Goal: Task Accomplishment & Management: Complete application form

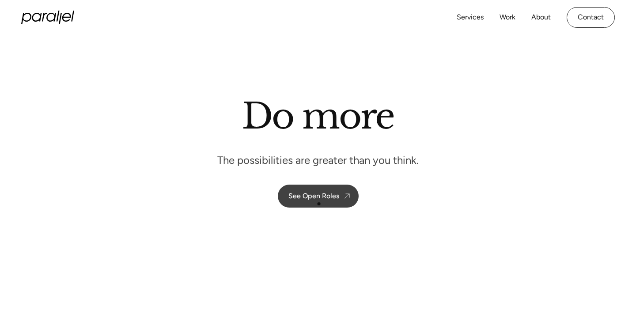
click at [319, 203] on link "See Open Roles" at bounding box center [318, 196] width 81 height 23
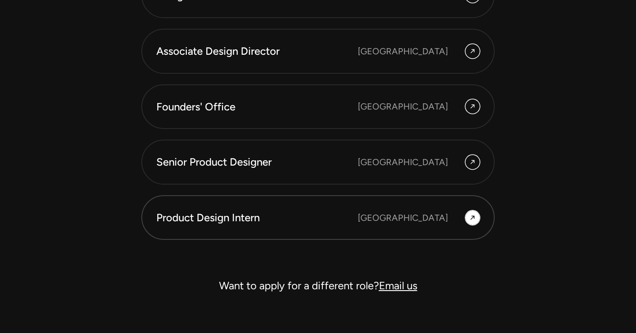
scroll to position [2472, 0]
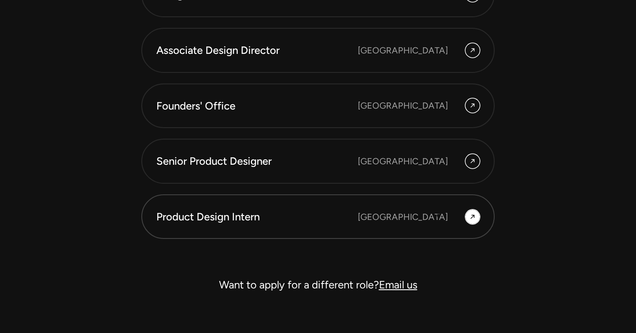
click at [438, 216] on div "[GEOGRAPHIC_DATA]" at bounding box center [403, 216] width 90 height 13
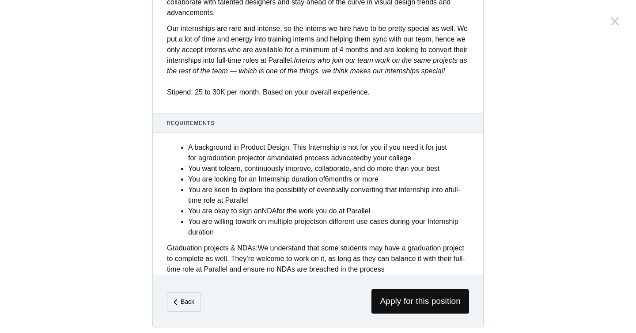
scroll to position [350, 0]
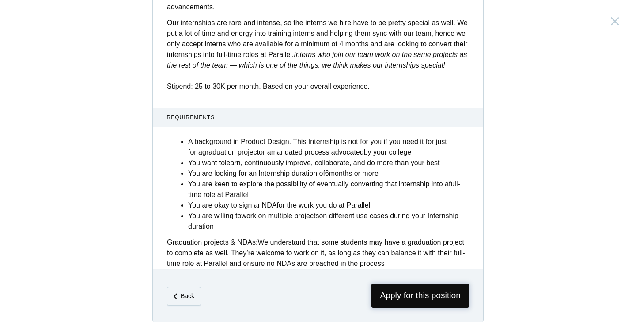
click at [429, 296] on span "Apply for this position" at bounding box center [420, 295] width 98 height 24
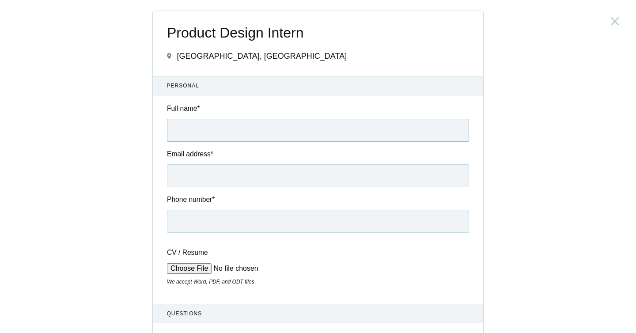
click at [234, 133] on input "Full name *" at bounding box center [318, 130] width 302 height 23
type input "[PERSON_NAME] [PERSON_NAME]"
type input "[EMAIL_ADDRESS][DOMAIN_NAME]"
type input "[PHONE_NUMBER]"
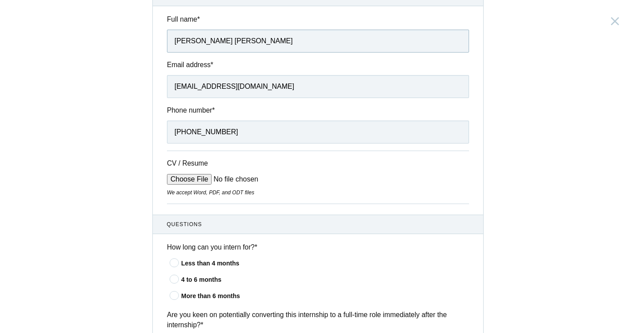
scroll to position [101, 0]
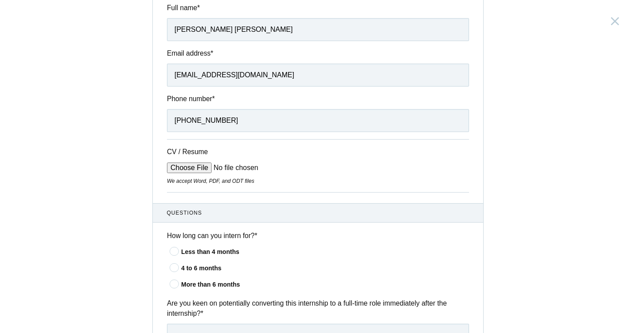
click at [196, 170] on input "CV / Resume" at bounding box center [234, 167] width 134 height 11
type input "C:\fakepath\[PERSON_NAME].pdf"
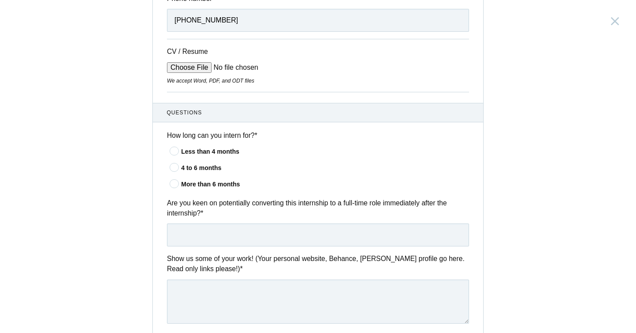
scroll to position [202, 0]
click at [176, 185] on icon at bounding box center [174, 183] width 16 height 6
click at [0, 0] on input"] "More than 6 months" at bounding box center [0, 0] width 0 height 0
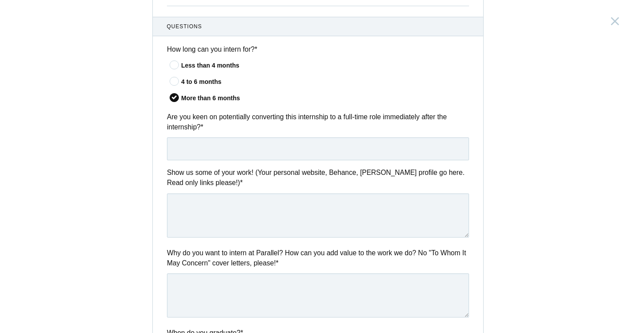
scroll to position [287, 0]
click at [250, 141] on input "text" at bounding box center [318, 148] width 302 height 23
click at [193, 237] on textarea at bounding box center [318, 215] width 302 height 44
click at [177, 150] on input "yes" at bounding box center [318, 148] width 302 height 23
type input "Yes"
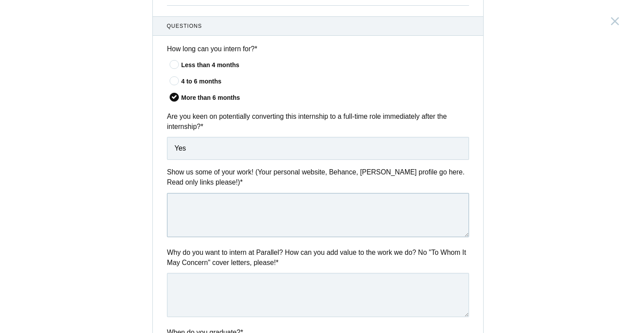
click at [194, 208] on textarea at bounding box center [318, 215] width 302 height 44
paste textarea "[URL][DOMAIN_NAME][PERSON_NAME]"
type textarea "[URL][DOMAIN_NAME][PERSON_NAME]"
click at [184, 292] on textarea at bounding box center [318, 295] width 302 height 44
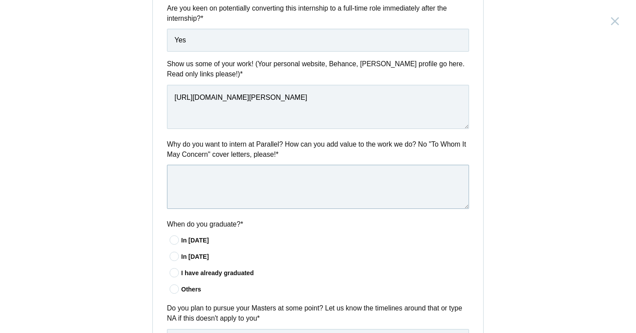
scroll to position [403, 0]
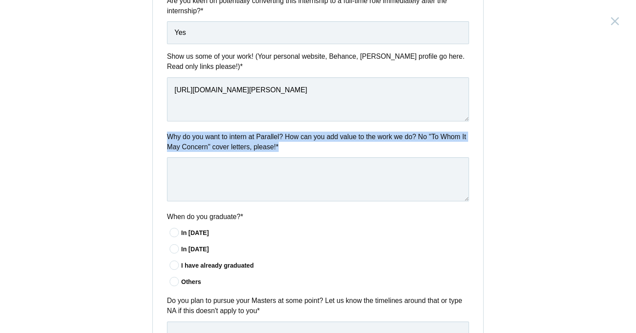
drag, startPoint x: 320, startPoint y: 150, endPoint x: 162, endPoint y: 134, distance: 158.4
click at [162, 134] on div "Why do you want to intern at Parallel? How can you add value to the work we do?…" at bounding box center [318, 168] width 330 height 73
copy label "Why do you want to intern at Parallel? How can you add value to the work we do?…"
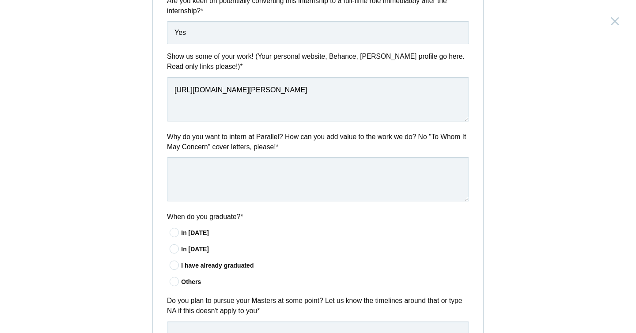
click at [252, 237] on div "In [DATE]" at bounding box center [325, 232] width 288 height 9
click at [0, 0] on input"] "In [DATE]" at bounding box center [0, 0] width 0 height 0
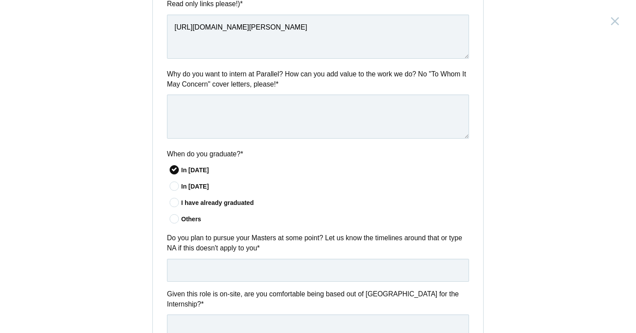
scroll to position [466, 0]
click at [173, 205] on icon at bounding box center [174, 202] width 16 height 6
click at [0, 0] on input"] "I have already graduated" at bounding box center [0, 0] width 0 height 0
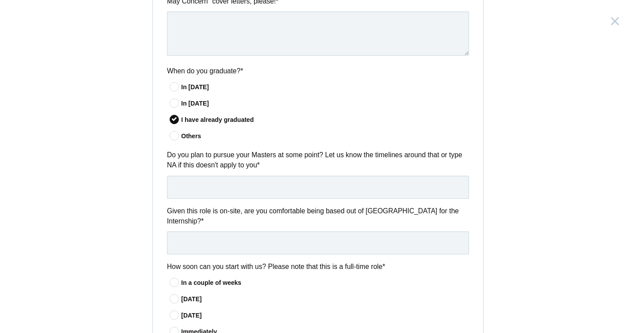
scroll to position [549, 0]
click at [205, 183] on input "text" at bounding box center [318, 186] width 302 height 23
type input "n"
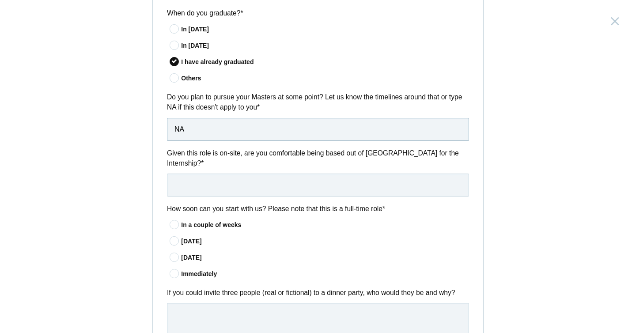
scroll to position [622, 0]
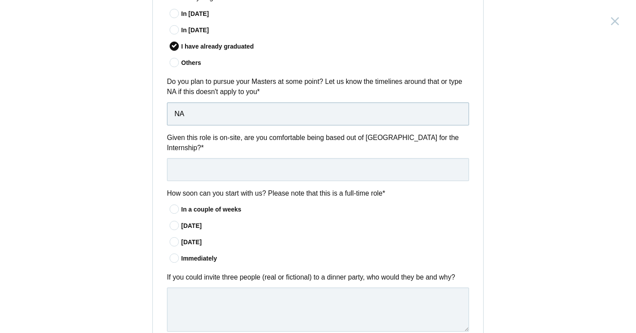
type input "NA"
click at [211, 171] on input "text" at bounding box center [318, 169] width 302 height 23
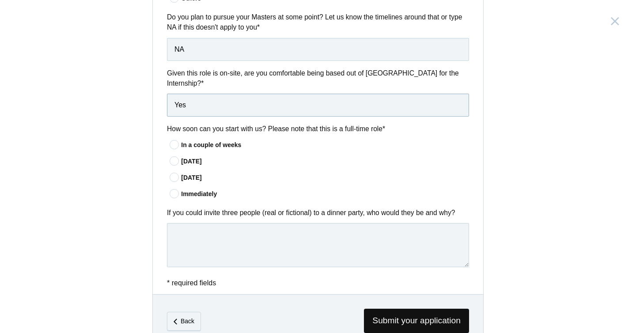
scroll to position [703, 0]
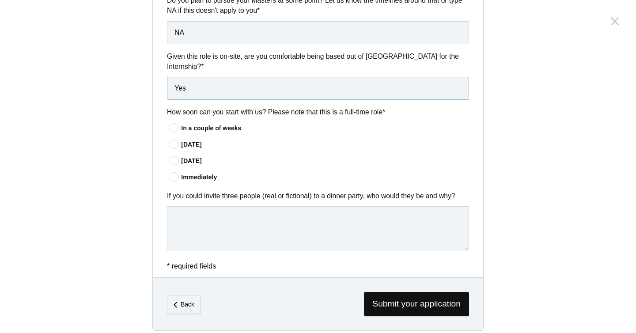
type input "Yes"
click at [175, 129] on icon at bounding box center [174, 128] width 16 height 6
click at [0, 0] on input"] "In a couple of weeks" at bounding box center [0, 0] width 0 height 0
click at [197, 214] on textarea at bounding box center [318, 228] width 302 height 44
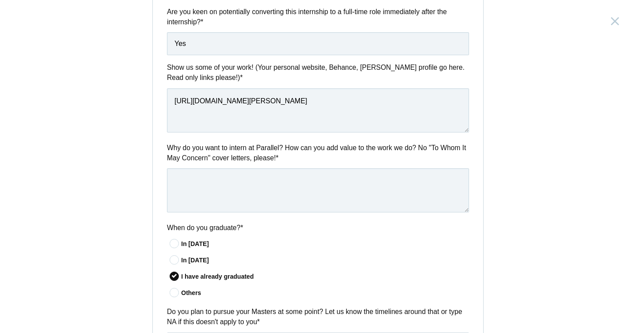
scroll to position [391, 0]
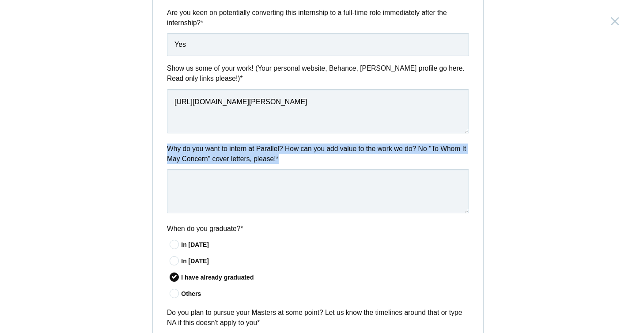
drag, startPoint x: 316, startPoint y: 163, endPoint x: 165, endPoint y: 150, distance: 152.4
click at [165, 150] on div "Why do you want to intern at Parallel? How can you add value to the work we do?…" at bounding box center [318, 179] width 330 height 73
copy label "Why do you want to intern at Parallel? How can you add value to the work we do?…"
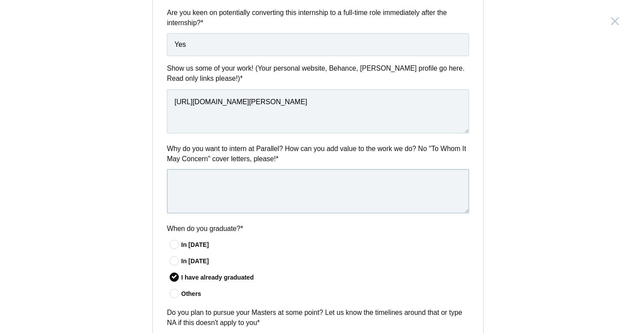
click at [256, 187] on textarea at bounding box center [318, 191] width 302 height 44
paste textarea "I love designing experiences that make people think, “Wow, that just works.” At…"
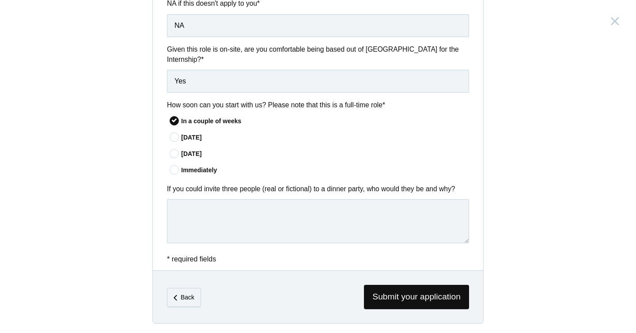
scroll to position [714, 0]
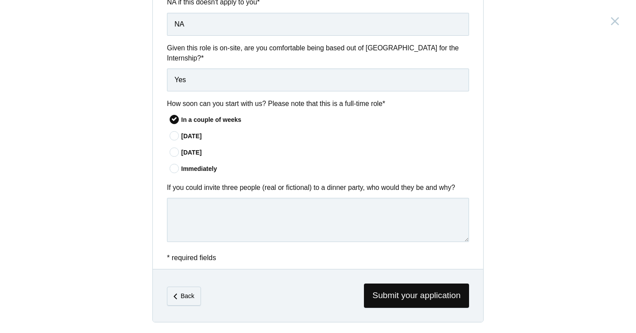
type textarea "I love designing experiences that make people think, “Wow, that just works.” At…"
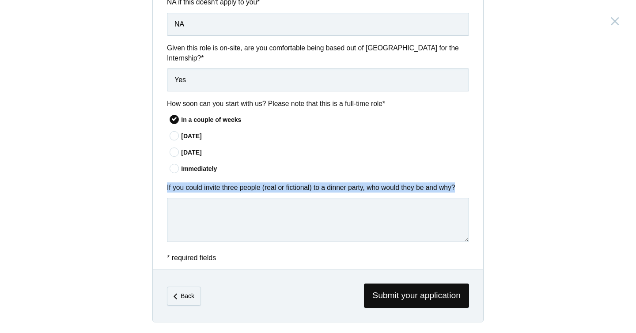
drag, startPoint x: 162, startPoint y: 188, endPoint x: 482, endPoint y: 195, distance: 320.5
click at [482, 195] on div "If you could invite three people (real or fictional) to a dinner party, who wou…" at bounding box center [318, 213] width 330 height 63
copy div "If you could invite three people (real or fictional) to a dinner party, who wou…"
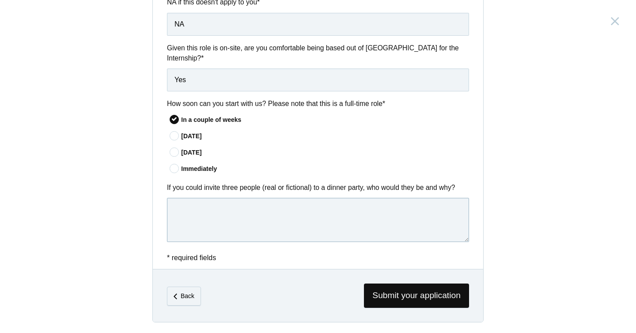
click at [193, 220] on textarea at bounding box center [318, 220] width 302 height 44
paste textarea "If I could invite three people to a dinner party, I’d choose: [PERSON_NAME] – t…"
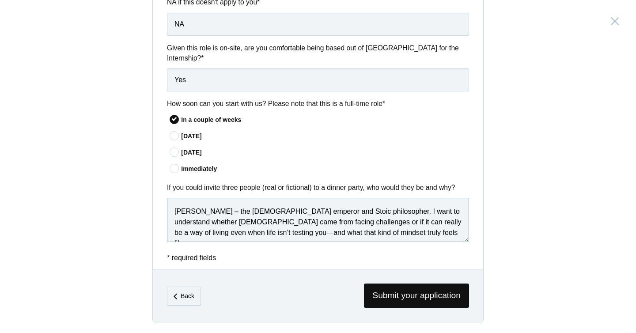
scroll to position [109, 0]
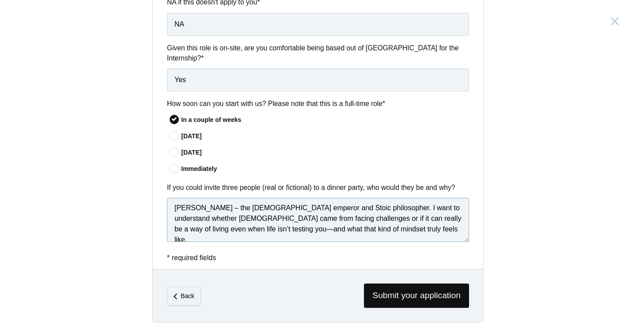
type textarea "If I could invite three people to a dinner party, I’d choose: [PERSON_NAME] – t…"
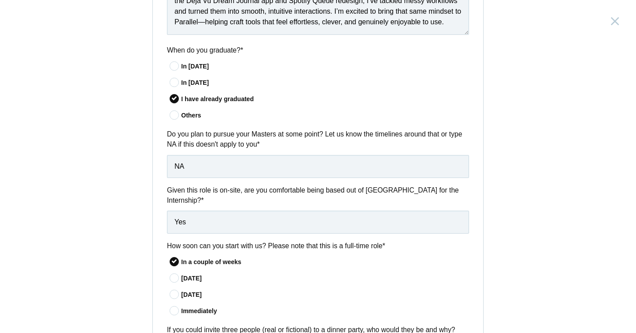
scroll to position [714, 0]
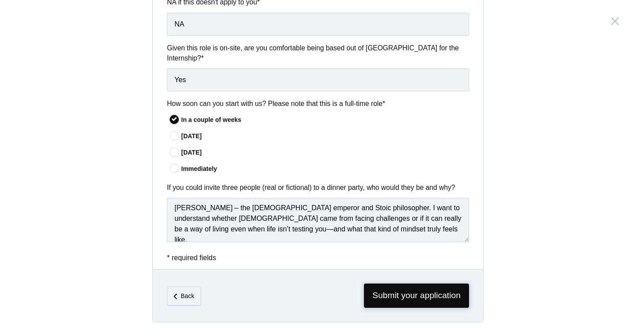
click at [405, 301] on span "Submit your application" at bounding box center [416, 295] width 105 height 24
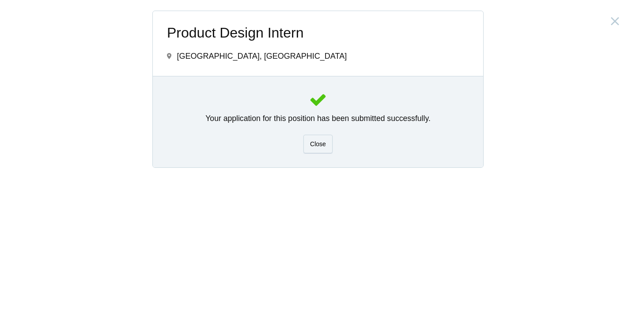
scroll to position [0, 0]
click at [306, 146] on div "Close" at bounding box center [317, 144] width 29 height 19
